Goal: Information Seeking & Learning: Check status

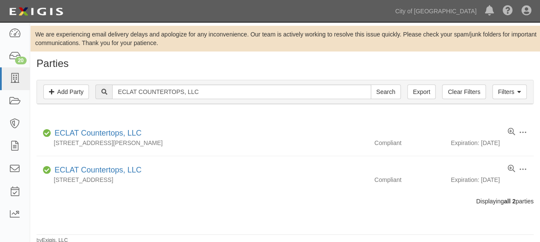
click at [205, 91] on input "ECLAT COUNTERTOPS, LLC" at bounding box center [241, 92] width 259 height 15
type input "beckerboards"
click at [383, 94] on input "Search" at bounding box center [386, 92] width 30 height 15
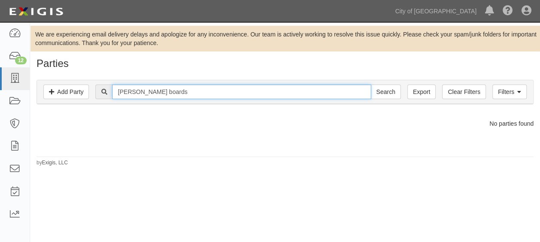
type input "becker boards"
click at [371, 85] on input "Search" at bounding box center [386, 92] width 30 height 15
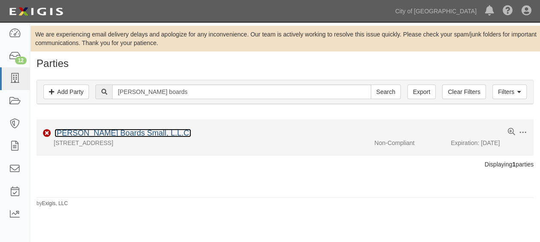
click at [100, 131] on link "Becker Boards Small, L.L.C." at bounding box center [123, 133] width 137 height 9
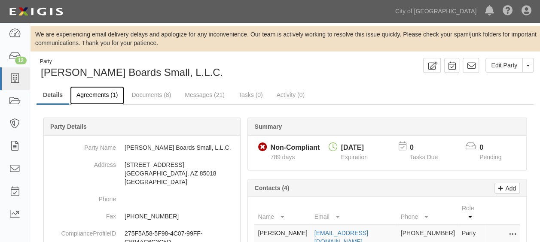
click at [101, 99] on link "Agreements (1)" at bounding box center [97, 95] width 54 height 18
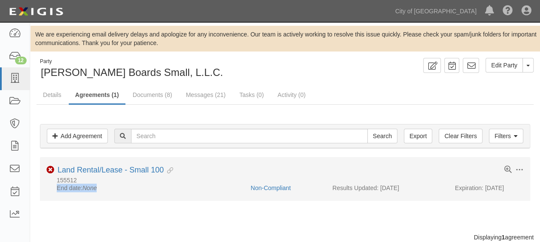
drag, startPoint x: 80, startPoint y: 180, endPoint x: 124, endPoint y: 195, distance: 46.5
click at [124, 195] on li "Toggle Agreement Dropdown Edit Log activity Add task Send message Archive Non-C…" at bounding box center [285, 179] width 490 height 44
click at [125, 173] on link "Land Rental/Lease - Small 100" at bounding box center [111, 170] width 106 height 9
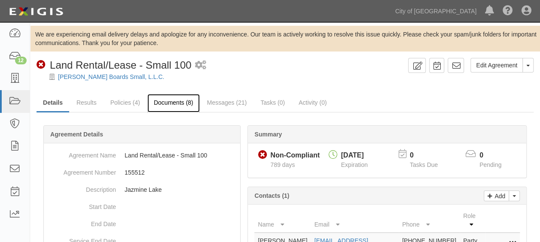
click at [169, 103] on link "Documents (8)" at bounding box center [173, 103] width 52 height 18
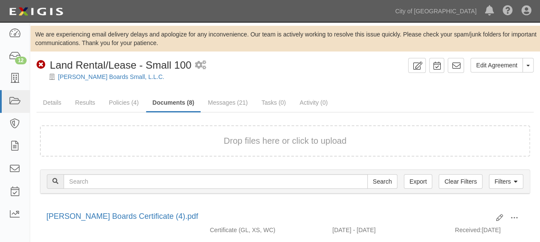
click at [262, 136] on button "Drop files here or click to upload" at bounding box center [285, 141] width 123 height 12
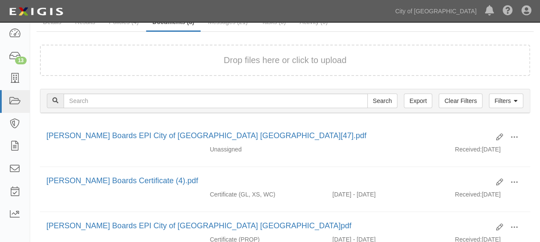
scroll to position [79, 0]
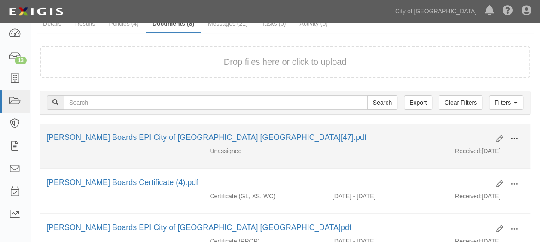
click at [514, 138] on span at bounding box center [515, 139] width 8 height 8
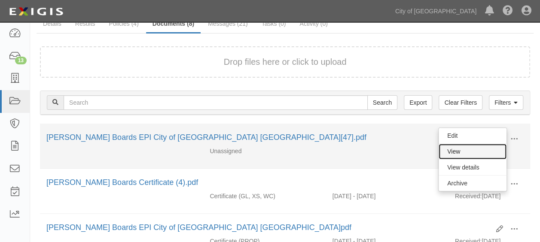
click at [464, 150] on link "View" at bounding box center [473, 151] width 68 height 15
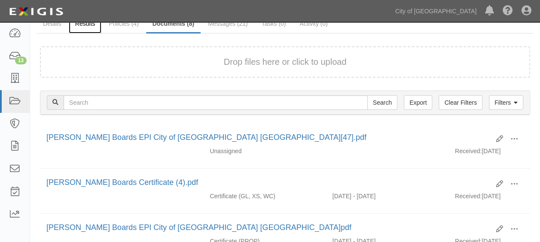
click at [83, 25] on link "Results" at bounding box center [85, 24] width 33 height 18
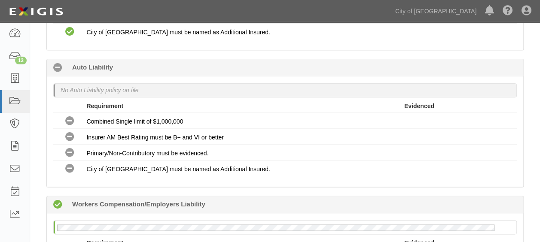
scroll to position [433, 0]
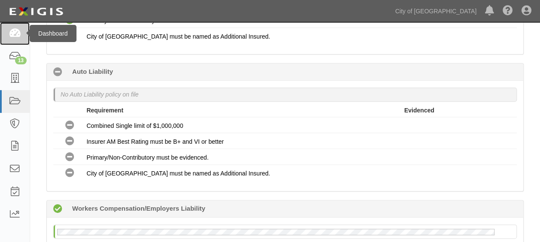
click at [13, 28] on link at bounding box center [15, 33] width 30 height 23
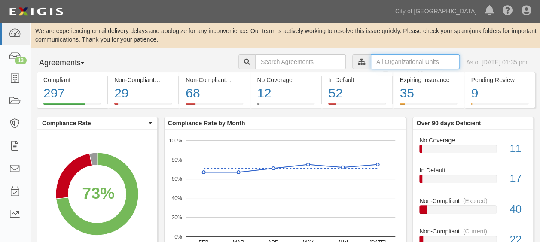
click at [413, 59] on input "text" at bounding box center [415, 62] width 89 height 15
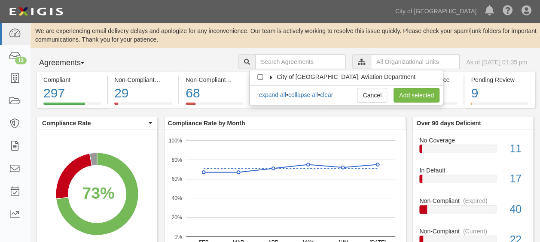
click at [275, 77] on icon at bounding box center [272, 78] width 6 height 4
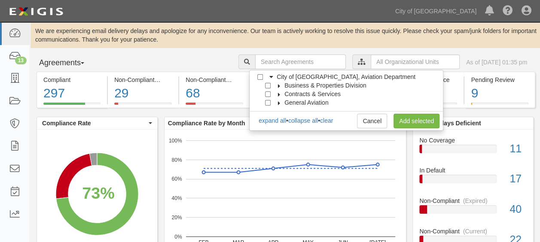
click at [279, 86] on icon at bounding box center [279, 86] width 6 height 4
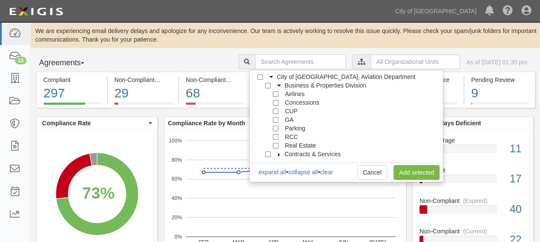
click at [284, 145] on label "Real Estate" at bounding box center [299, 145] width 34 height 9
click at [275, 143] on input "Real Estate" at bounding box center [276, 146] width 6 height 6
checkbox input "true"
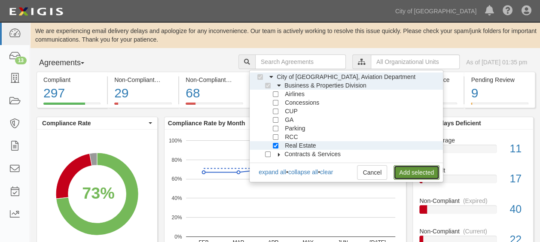
click at [404, 172] on link "Add selected" at bounding box center [417, 173] width 46 height 15
